Goal: Find specific page/section: Find specific page/section

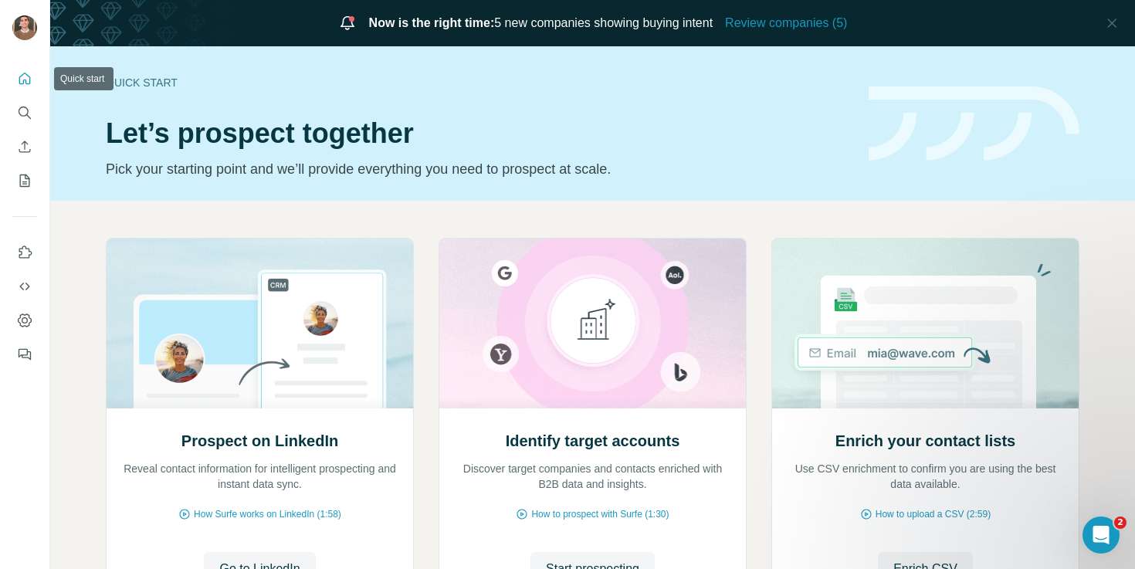
click at [19, 83] on icon "Quick start" at bounding box center [24, 78] width 15 height 15
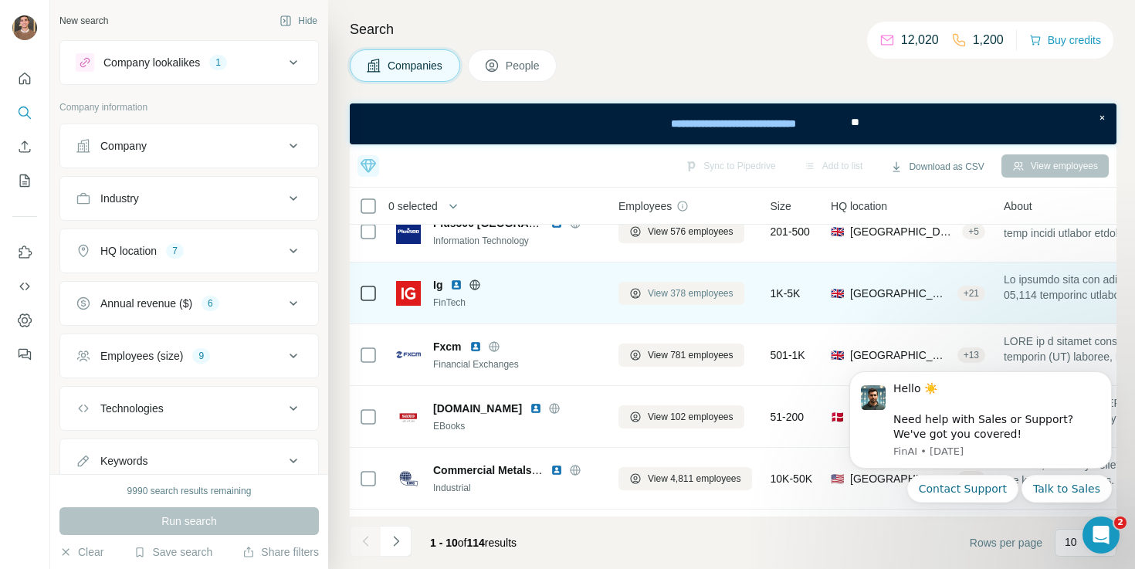
scroll to position [113, 0]
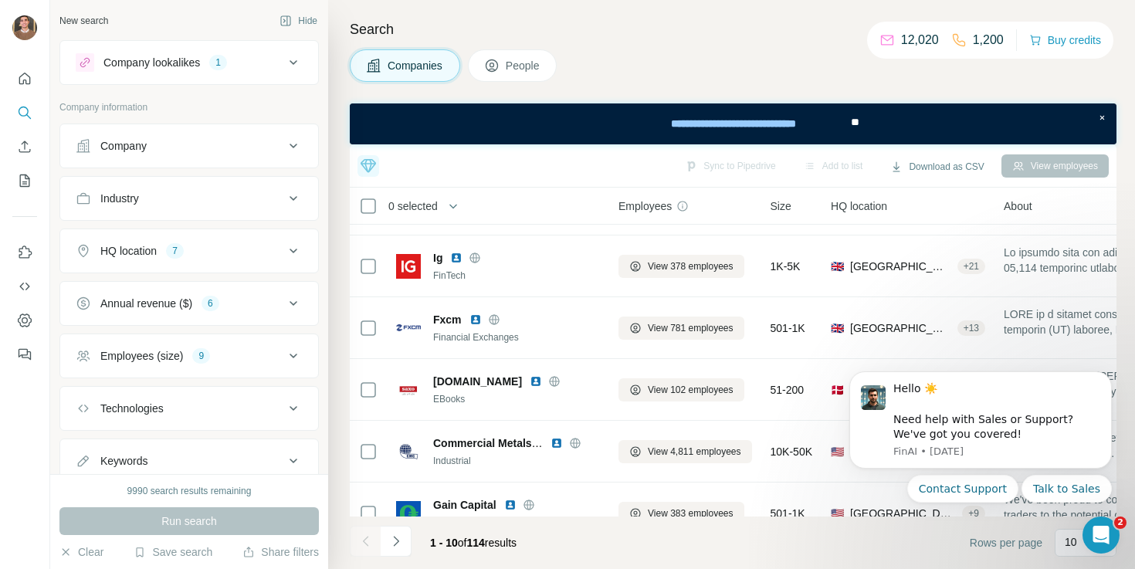
click at [296, 67] on icon at bounding box center [293, 62] width 19 height 19
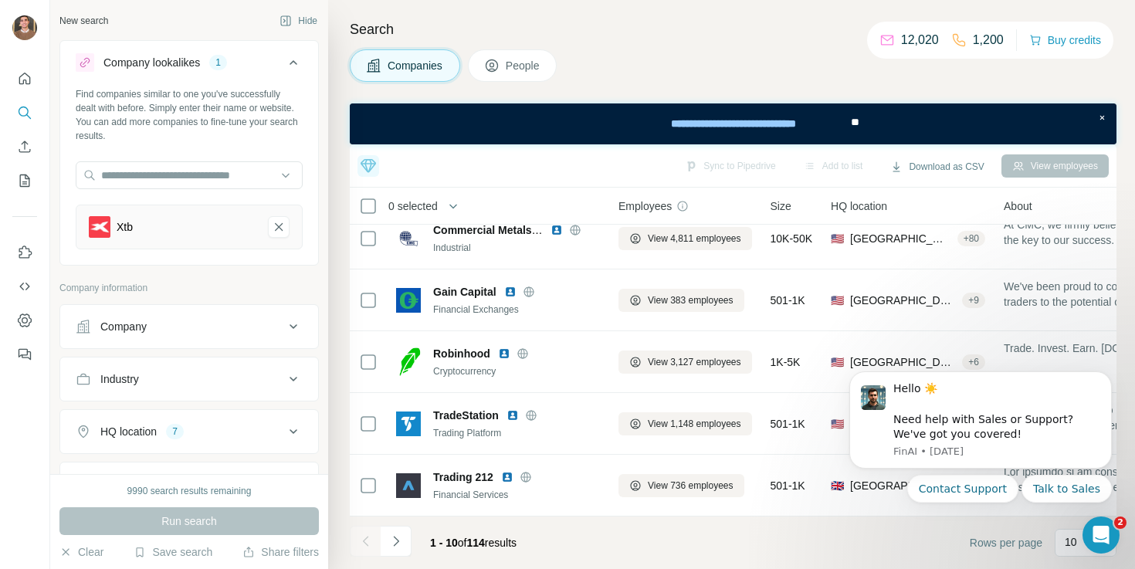
scroll to position [285, 0]
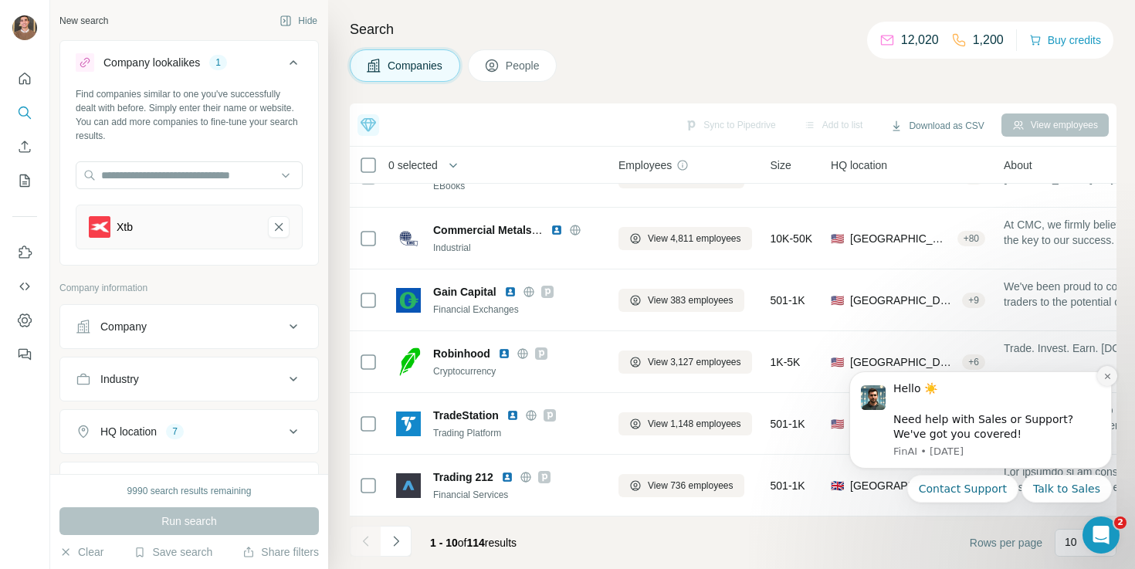
click at [1105, 375] on icon "Dismiss notification" at bounding box center [1108, 376] width 8 height 8
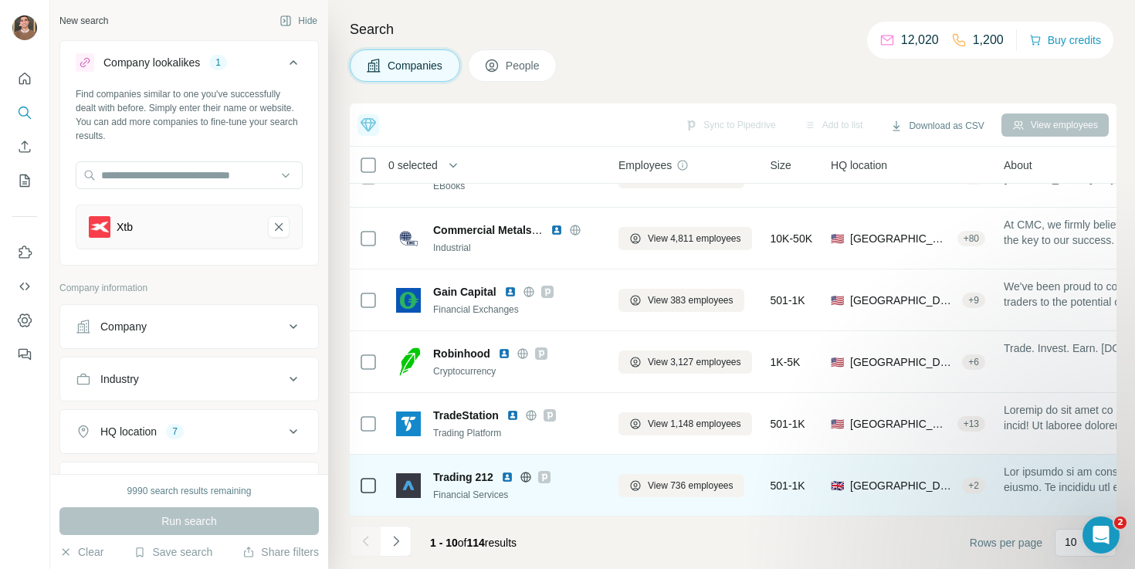
click at [510, 477] on img at bounding box center [507, 477] width 12 height 12
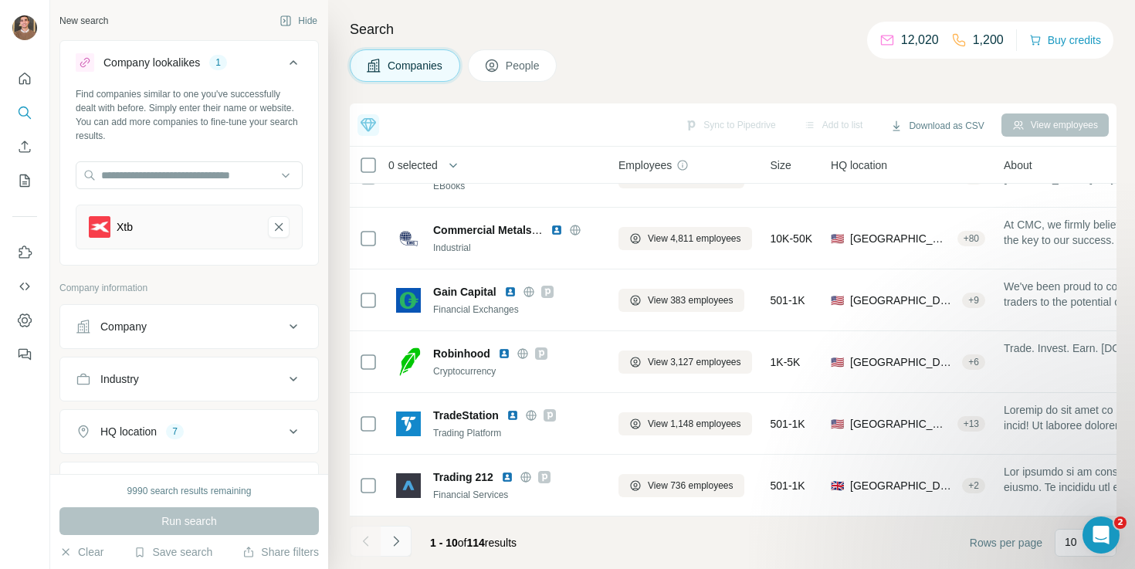
click at [390, 546] on icon "Navigate to next page" at bounding box center [396, 541] width 15 height 15
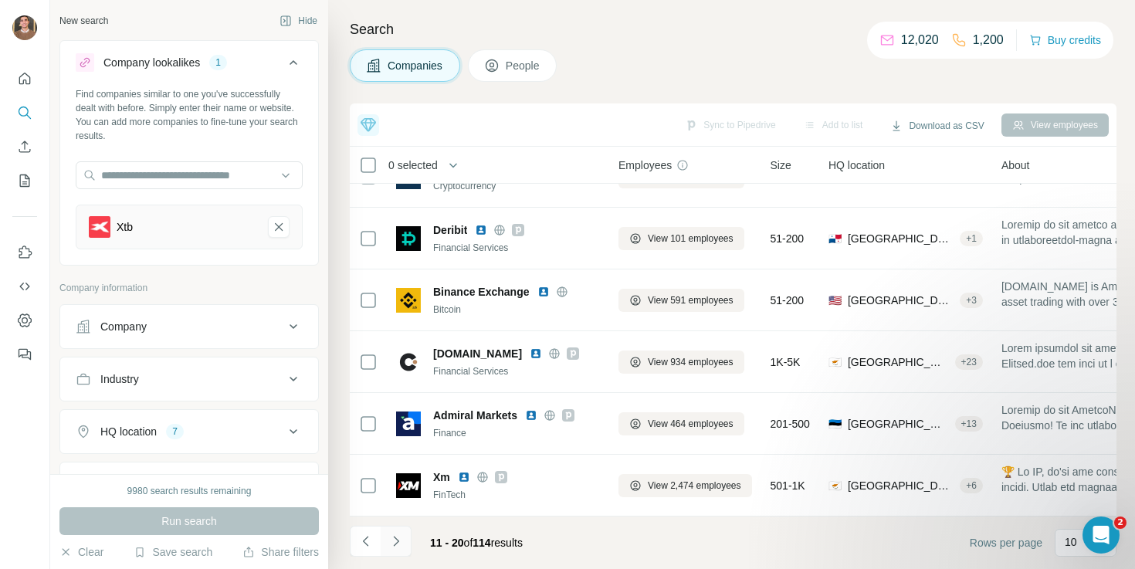
click at [404, 543] on button "Navigate to next page" at bounding box center [396, 541] width 31 height 31
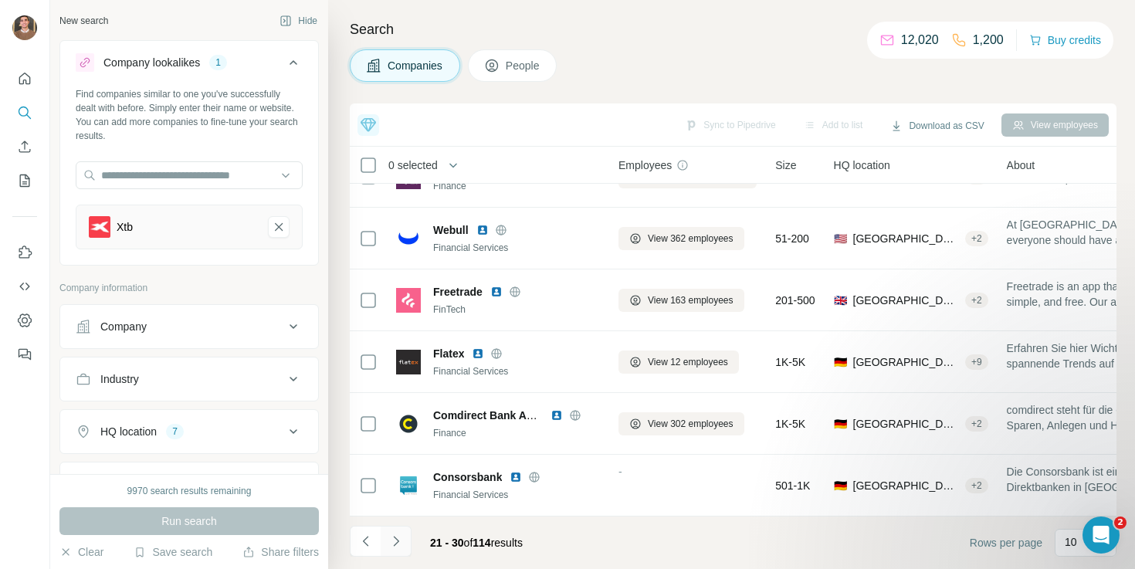
click at [392, 547] on icon "Navigate to next page" at bounding box center [396, 541] width 15 height 15
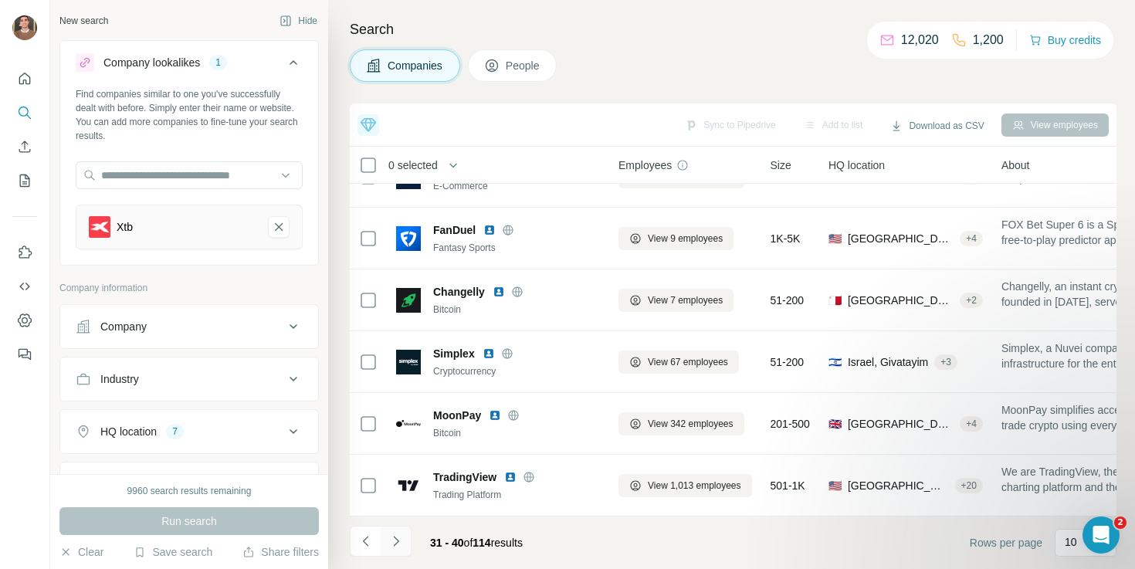
click at [399, 533] on button "Navigate to next page" at bounding box center [396, 541] width 31 height 31
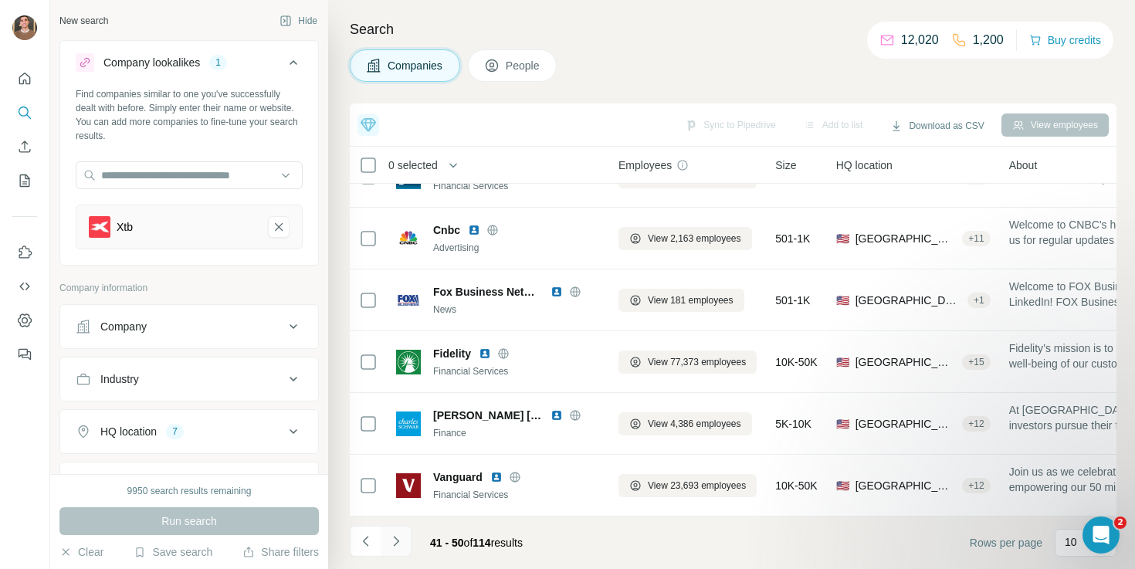
click at [390, 548] on icon "Navigate to next page" at bounding box center [396, 541] width 15 height 15
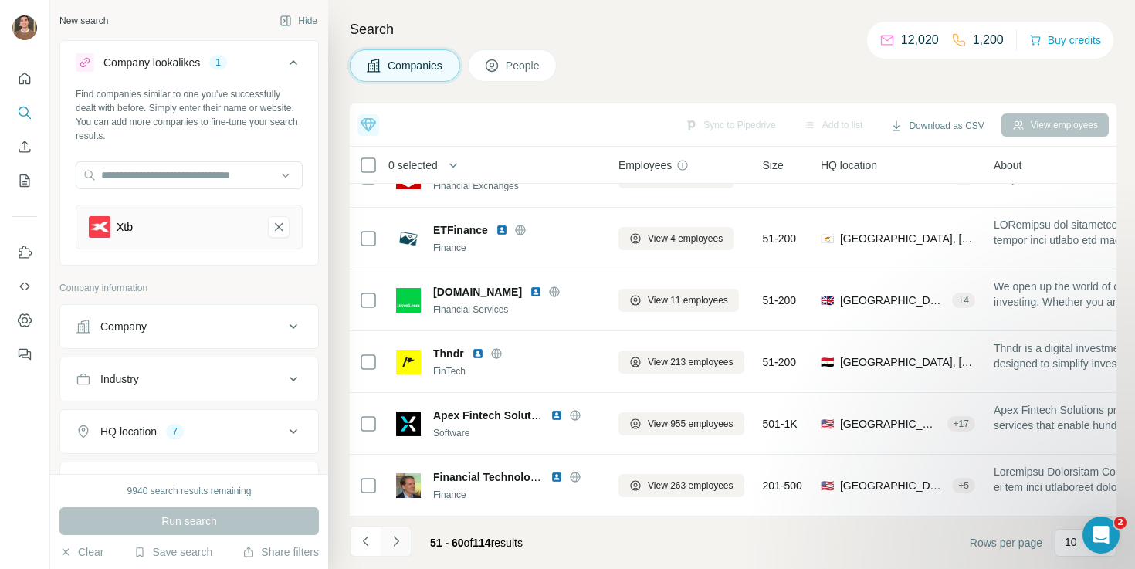
click at [399, 538] on icon "Navigate to next page" at bounding box center [396, 541] width 15 height 15
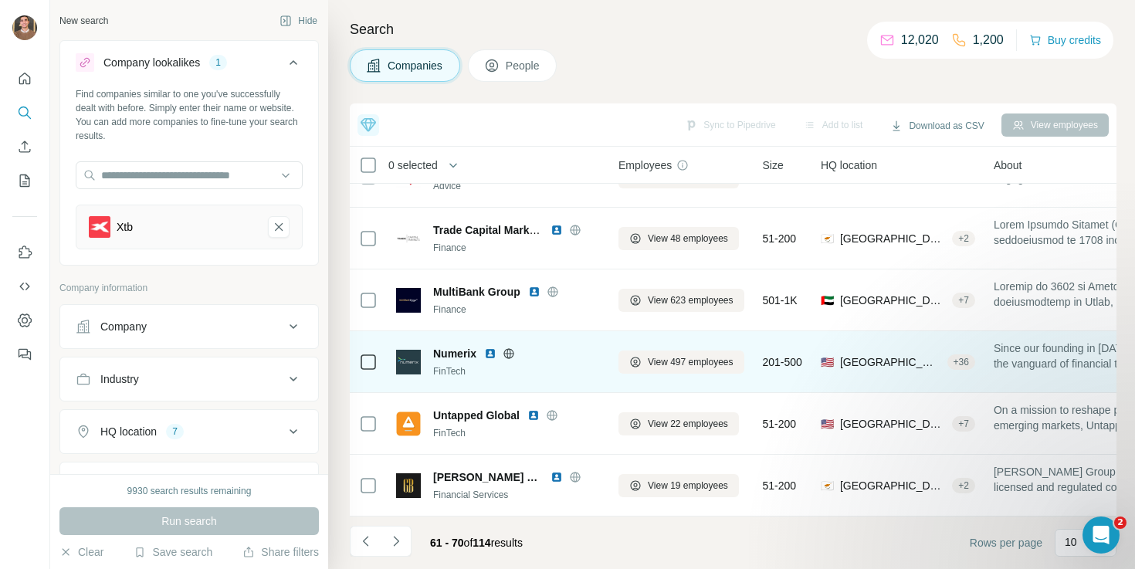
scroll to position [0, 0]
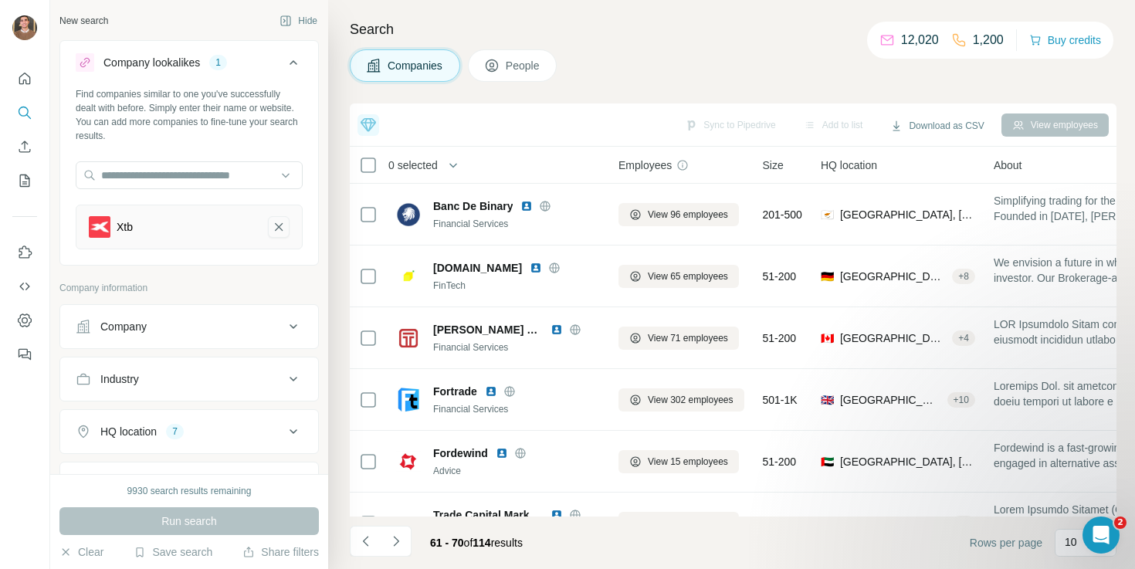
click at [283, 228] on icon "Xtb-remove-button" at bounding box center [279, 226] width 14 height 15
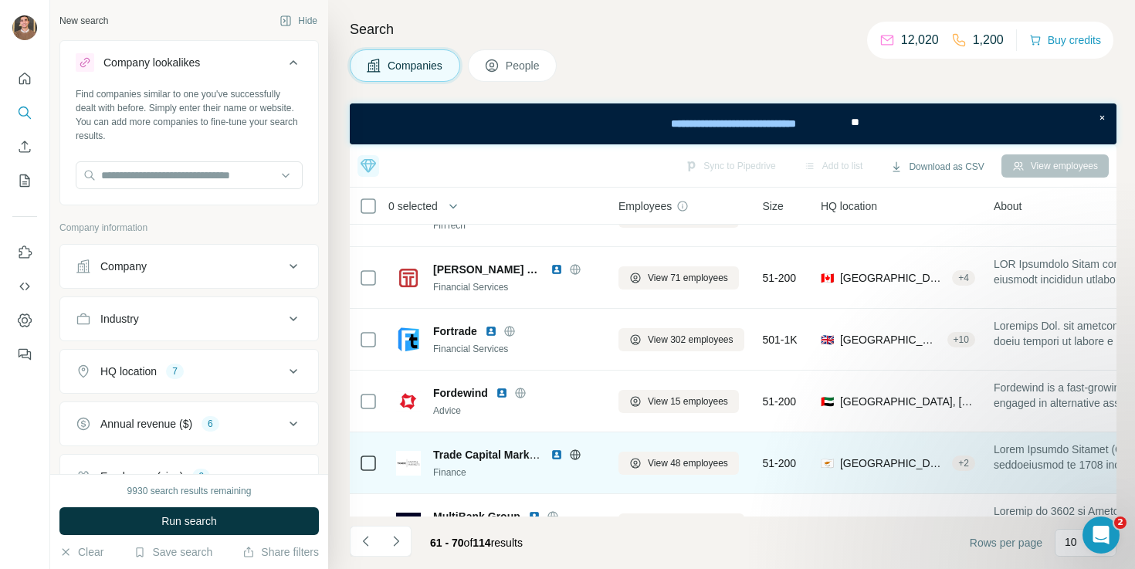
scroll to position [102, 0]
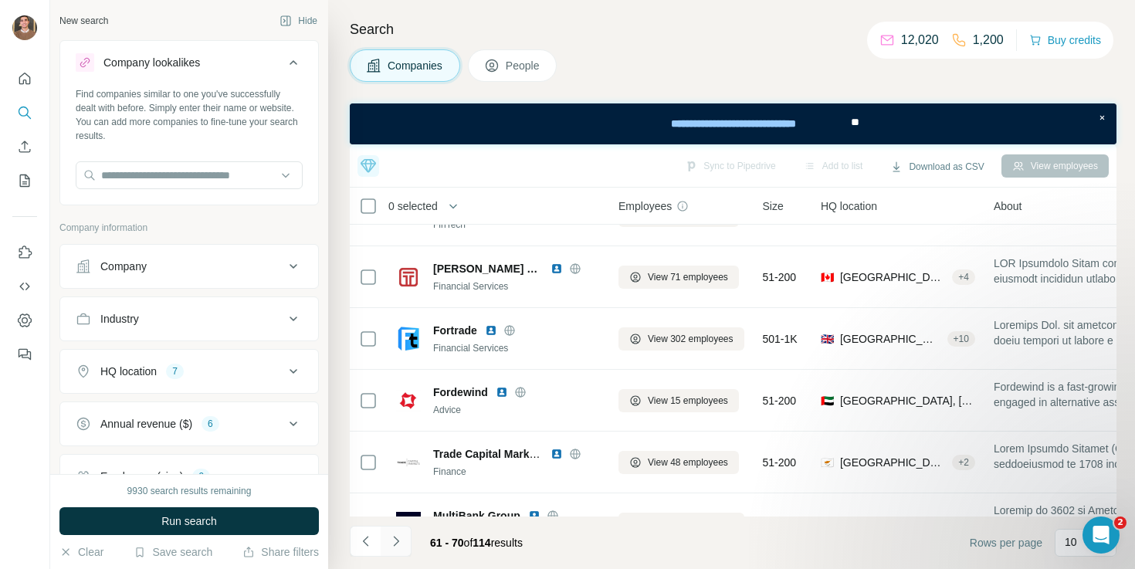
click at [402, 535] on icon "Navigate to next page" at bounding box center [396, 541] width 15 height 15
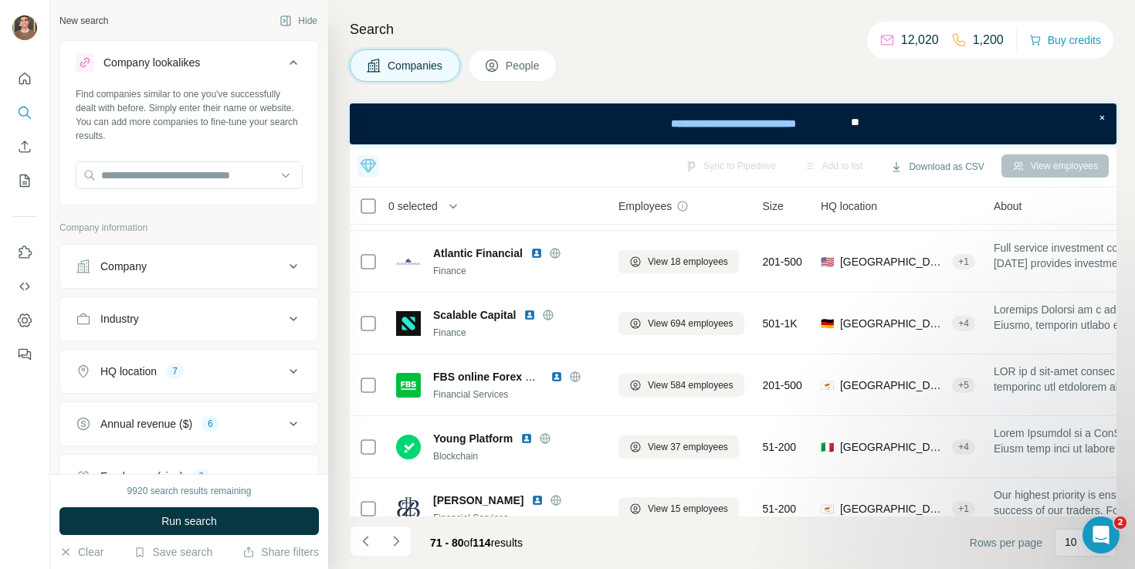
scroll to position [326, 0]
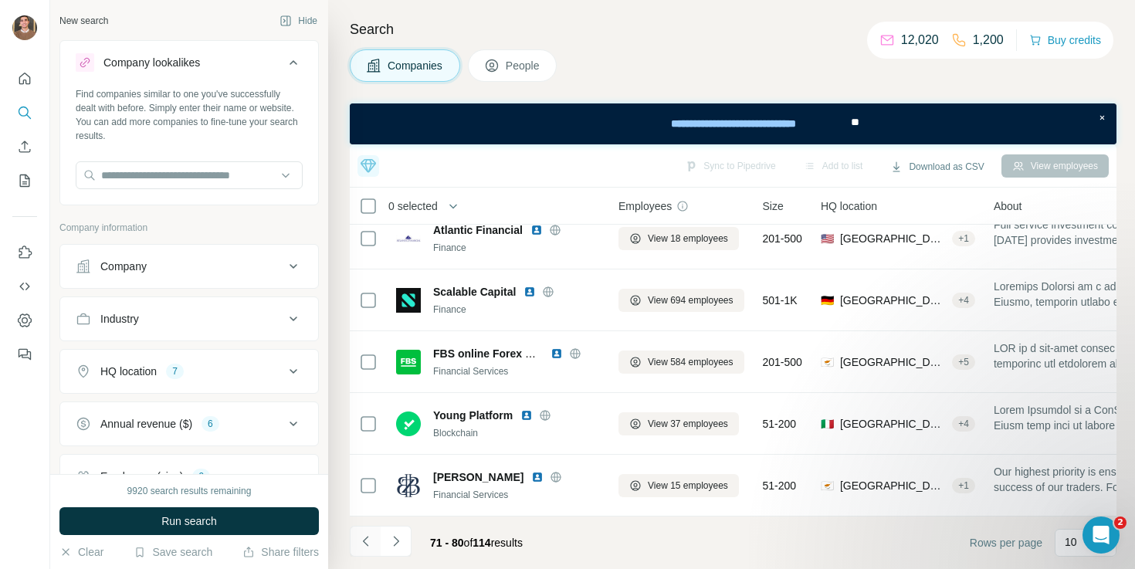
click at [364, 546] on icon "Navigate to previous page" at bounding box center [365, 541] width 15 height 15
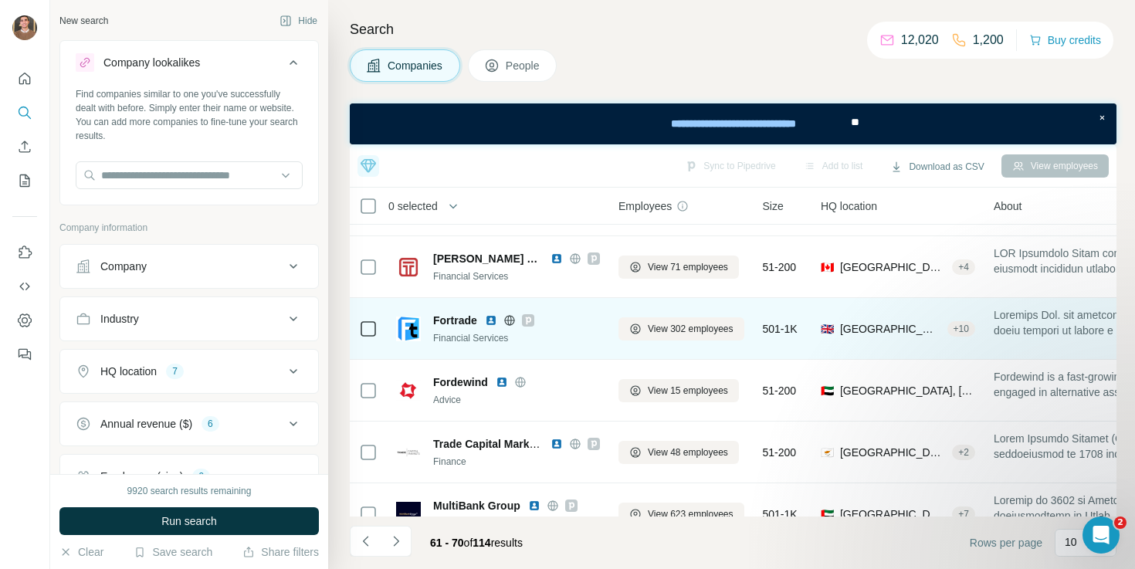
scroll to position [0, 0]
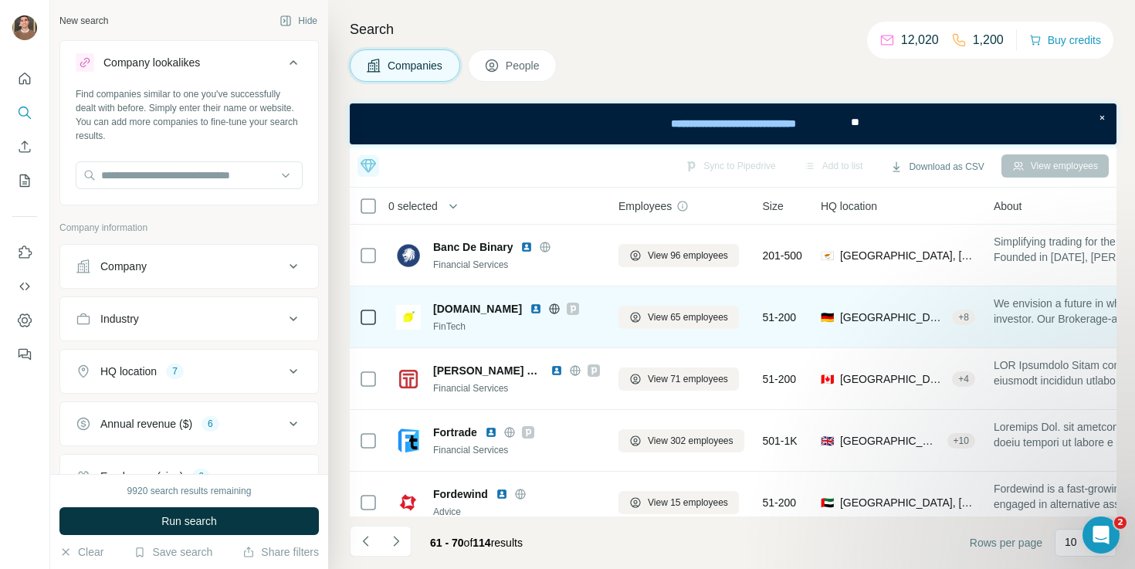
click at [530, 306] on img at bounding box center [536, 309] width 12 height 12
click at [530, 308] on img at bounding box center [536, 309] width 12 height 12
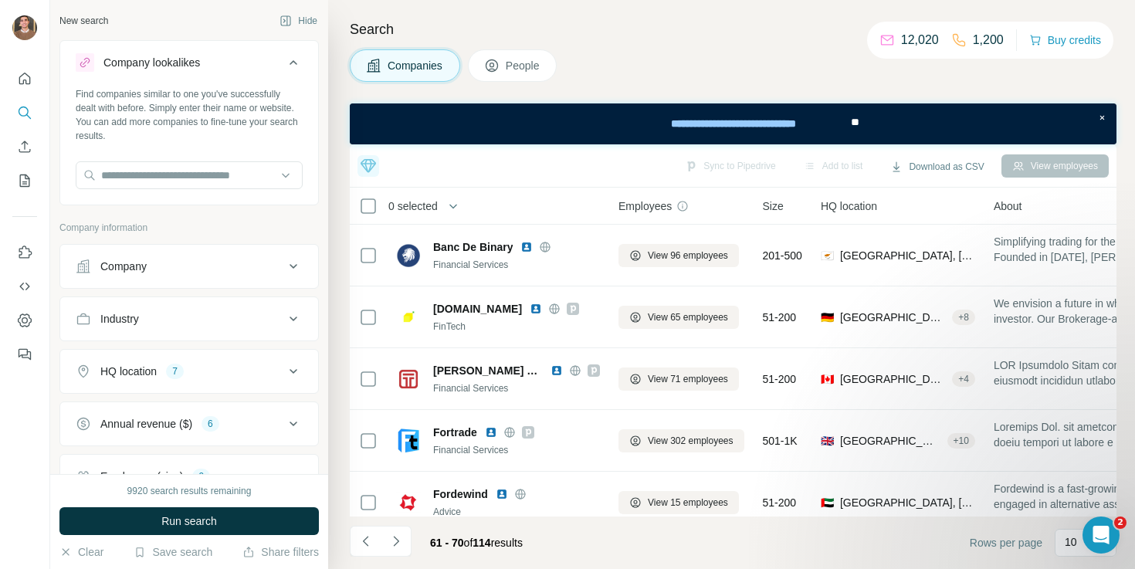
click at [826, 27] on h4 "Search" at bounding box center [733, 30] width 767 height 22
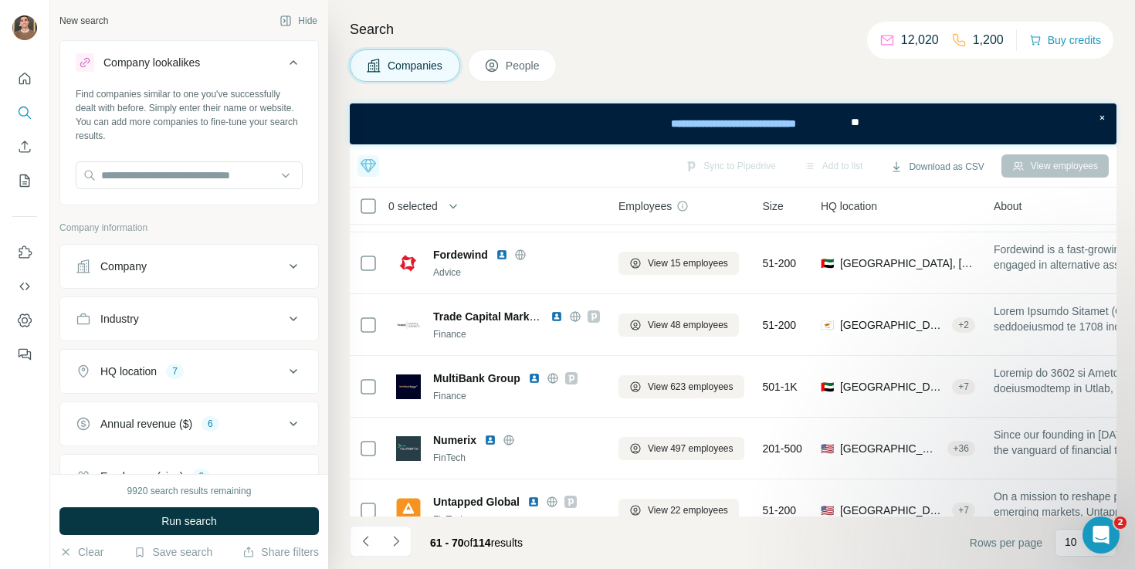
scroll to position [326, 0]
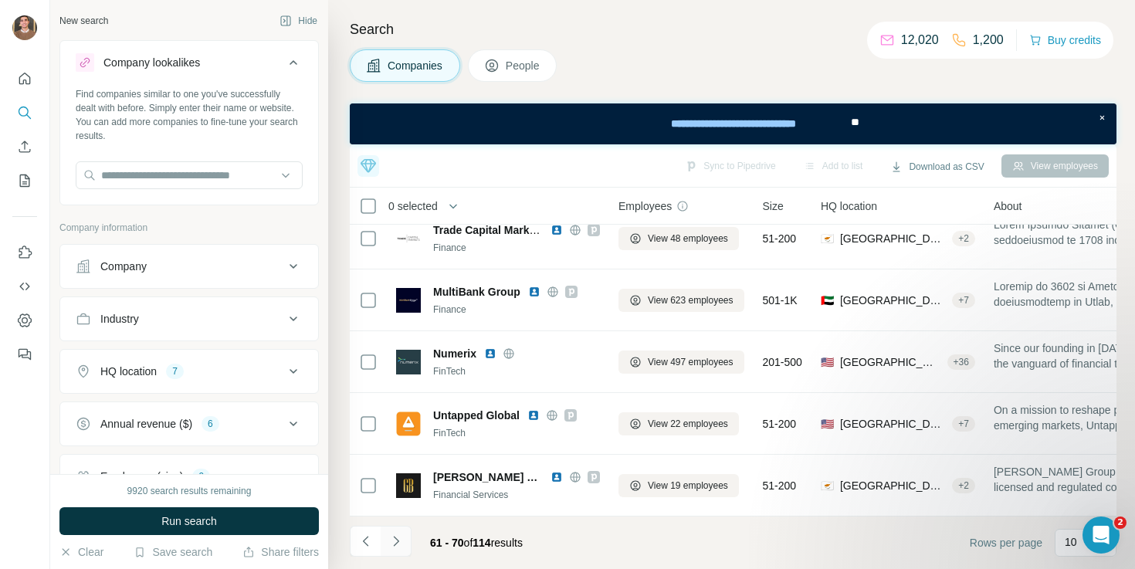
click at [402, 544] on icon "Navigate to next page" at bounding box center [396, 541] width 15 height 15
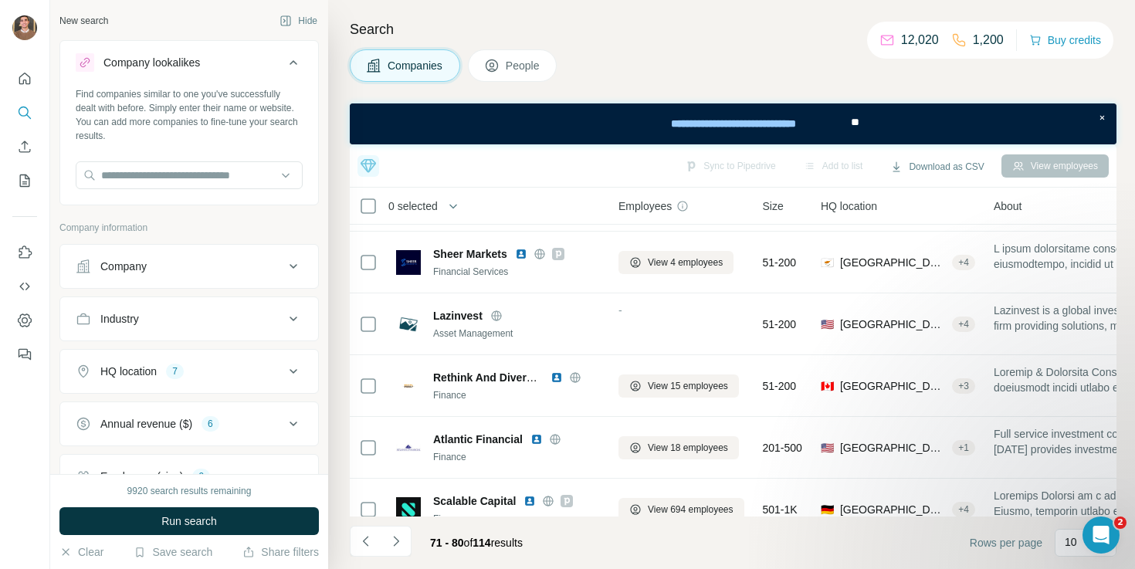
scroll to position [0, 0]
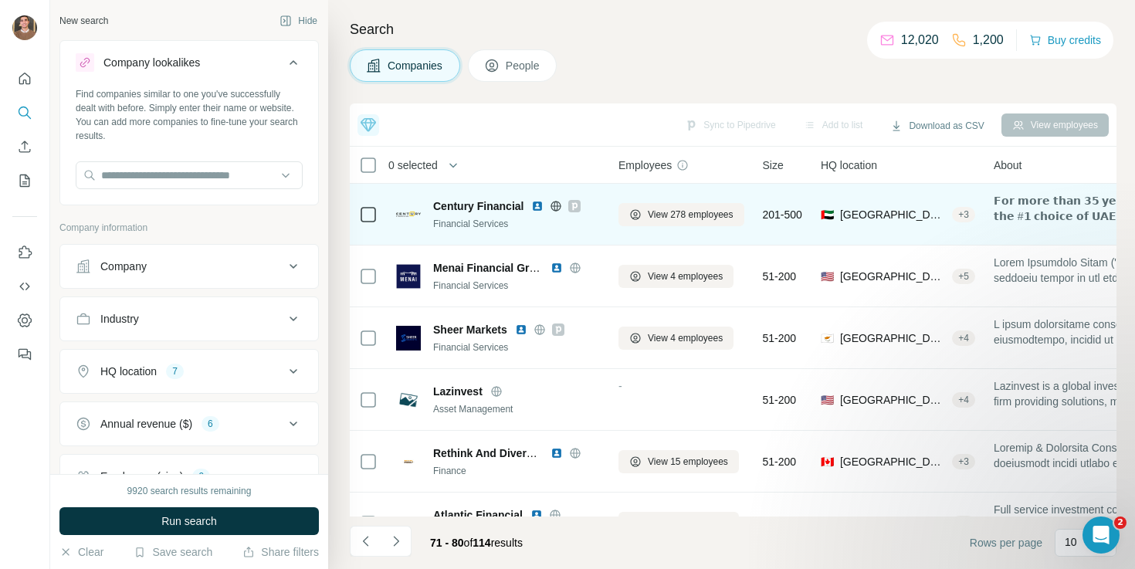
click at [537, 205] on img at bounding box center [537, 206] width 12 height 12
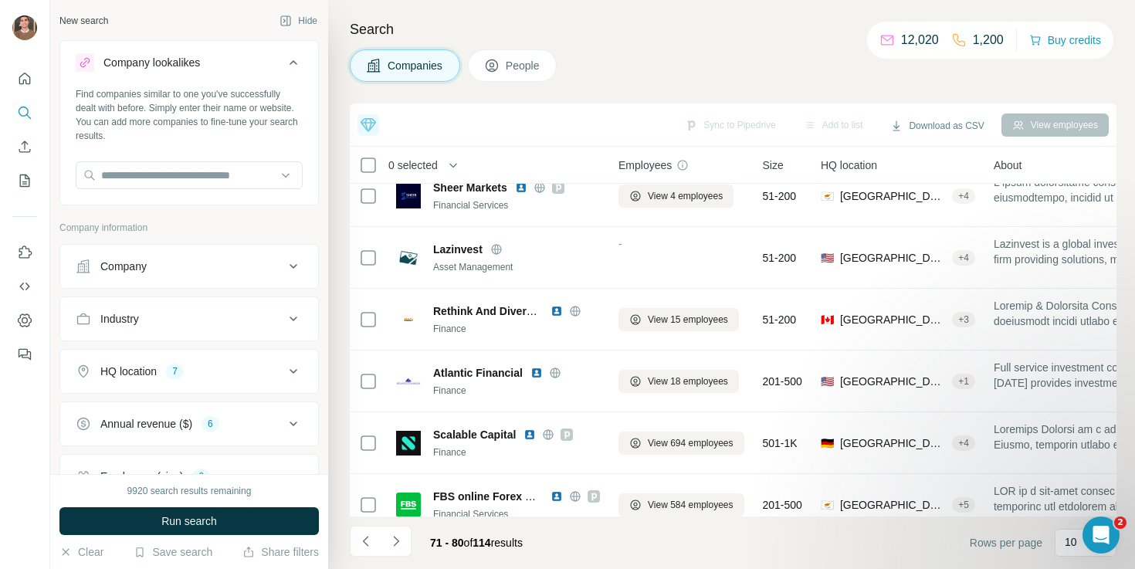
scroll to position [285, 0]
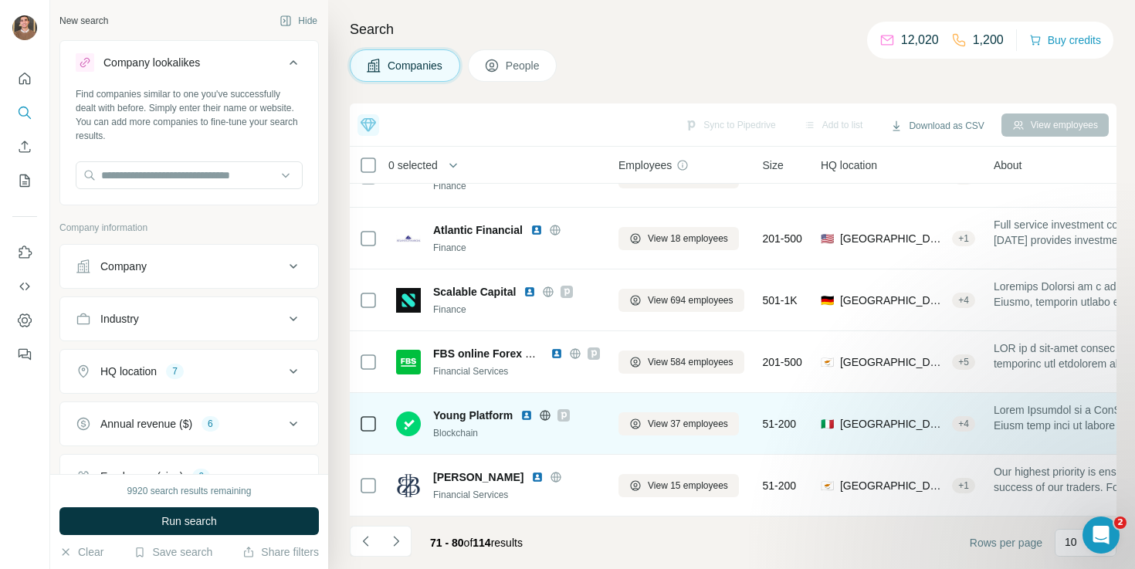
click at [531, 416] on img at bounding box center [527, 415] width 12 height 12
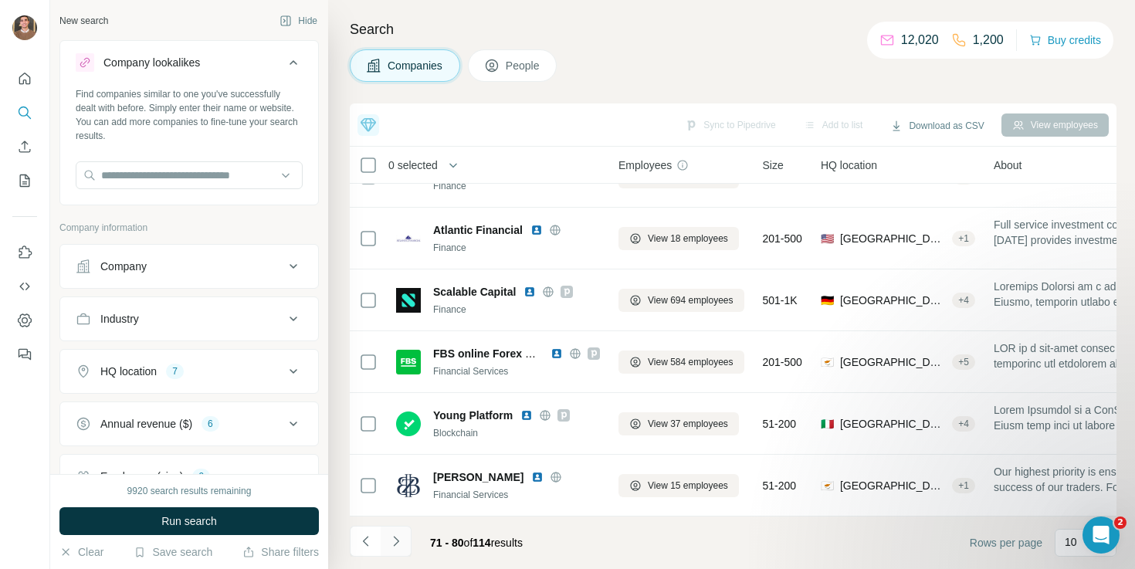
click at [400, 544] on icon "Navigate to next page" at bounding box center [396, 541] width 15 height 15
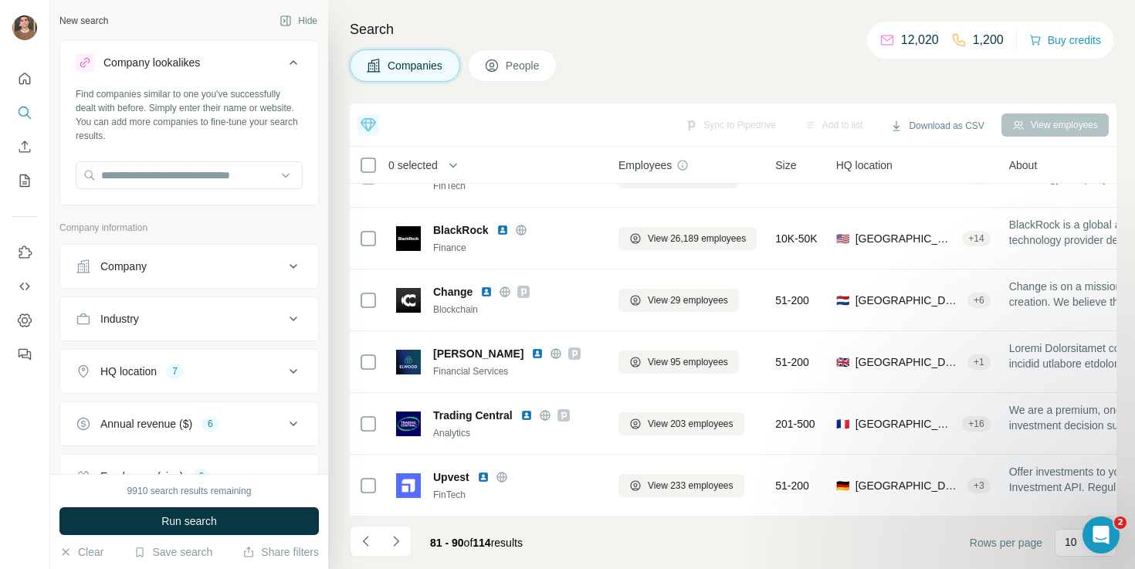
scroll to position [268, 0]
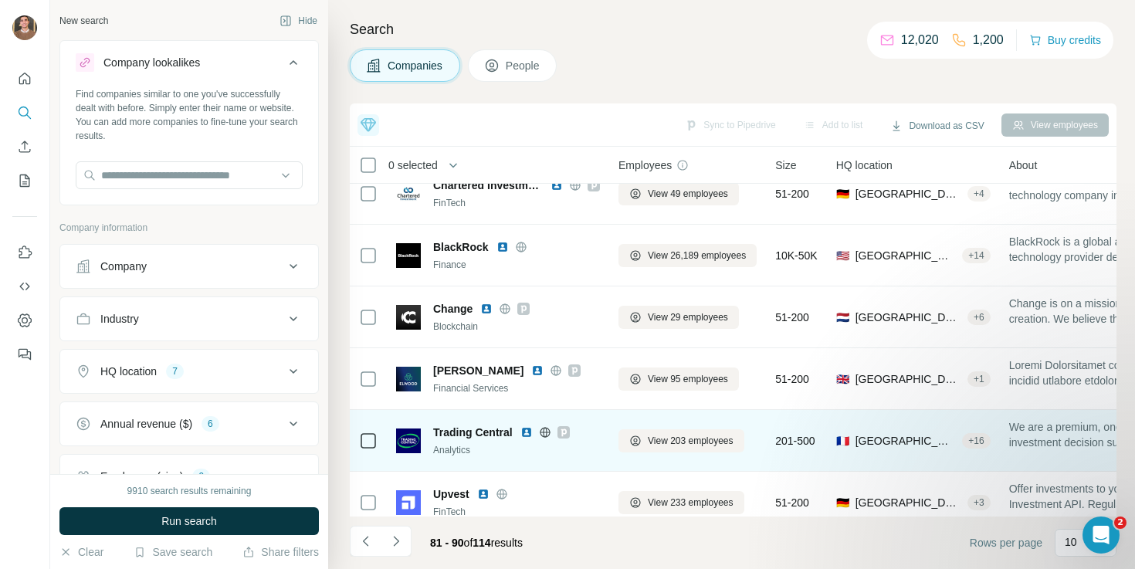
click at [530, 433] on img at bounding box center [527, 432] width 12 height 12
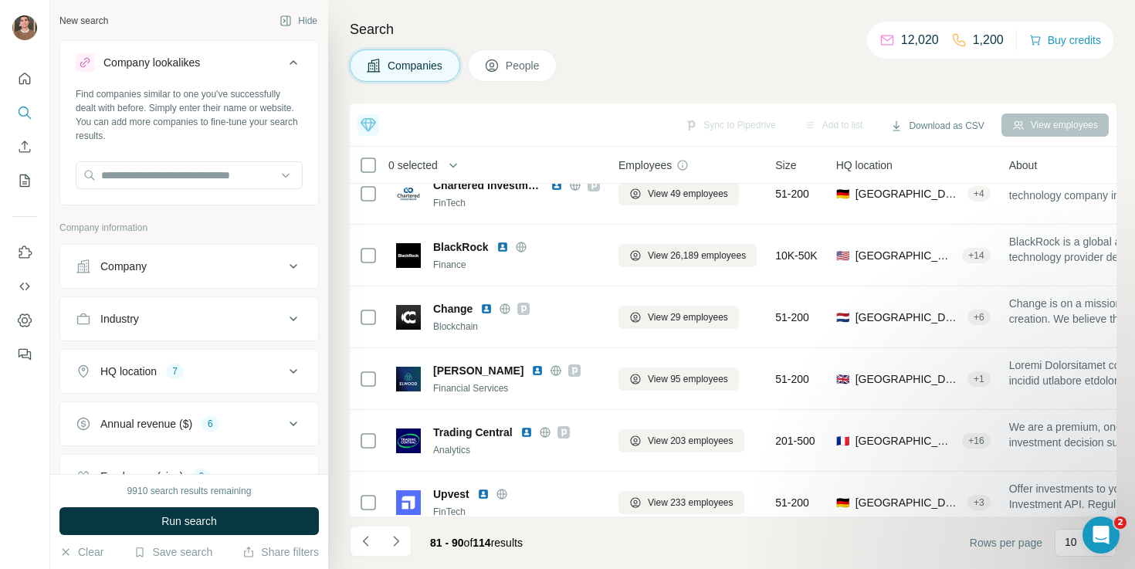
scroll to position [285, 0]
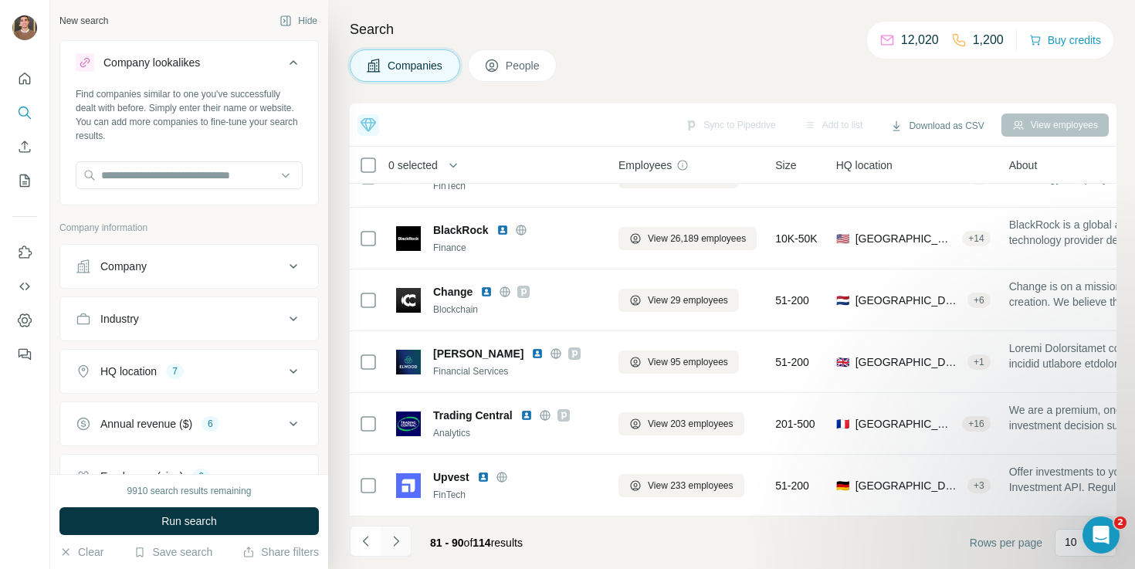
click at [399, 534] on icon "Navigate to next page" at bounding box center [396, 541] width 15 height 15
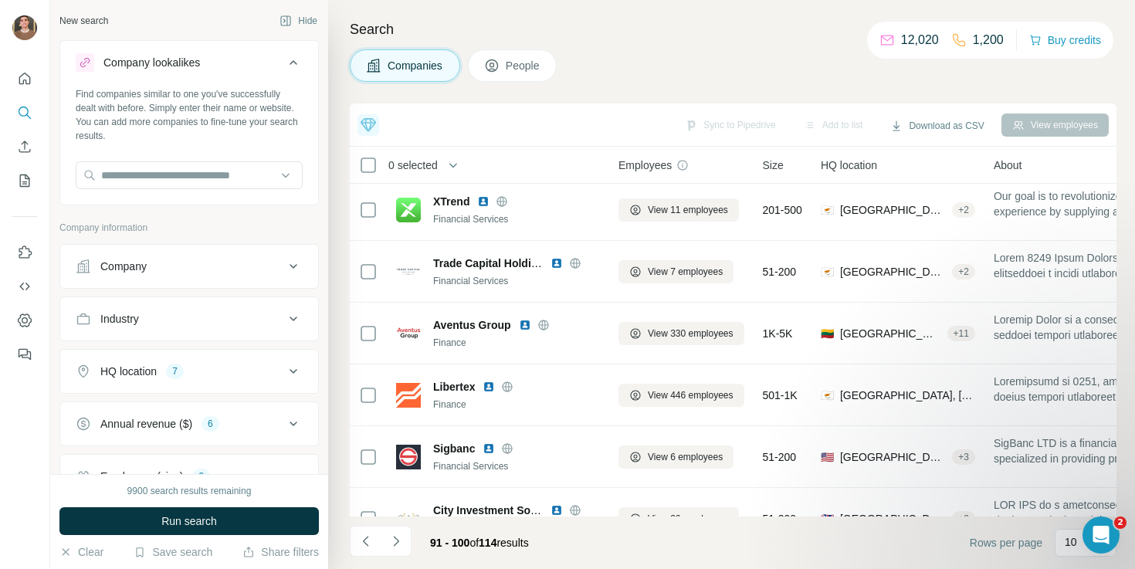
scroll to position [0, 0]
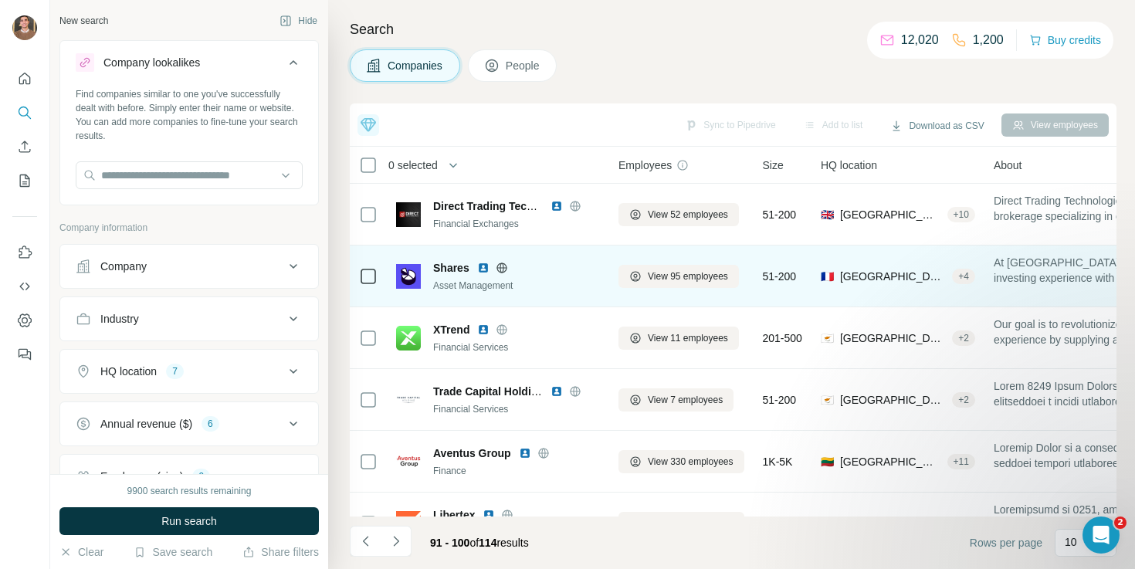
click at [484, 268] on img at bounding box center [483, 268] width 12 height 12
